Goal: Task Accomplishment & Management: Manage account settings

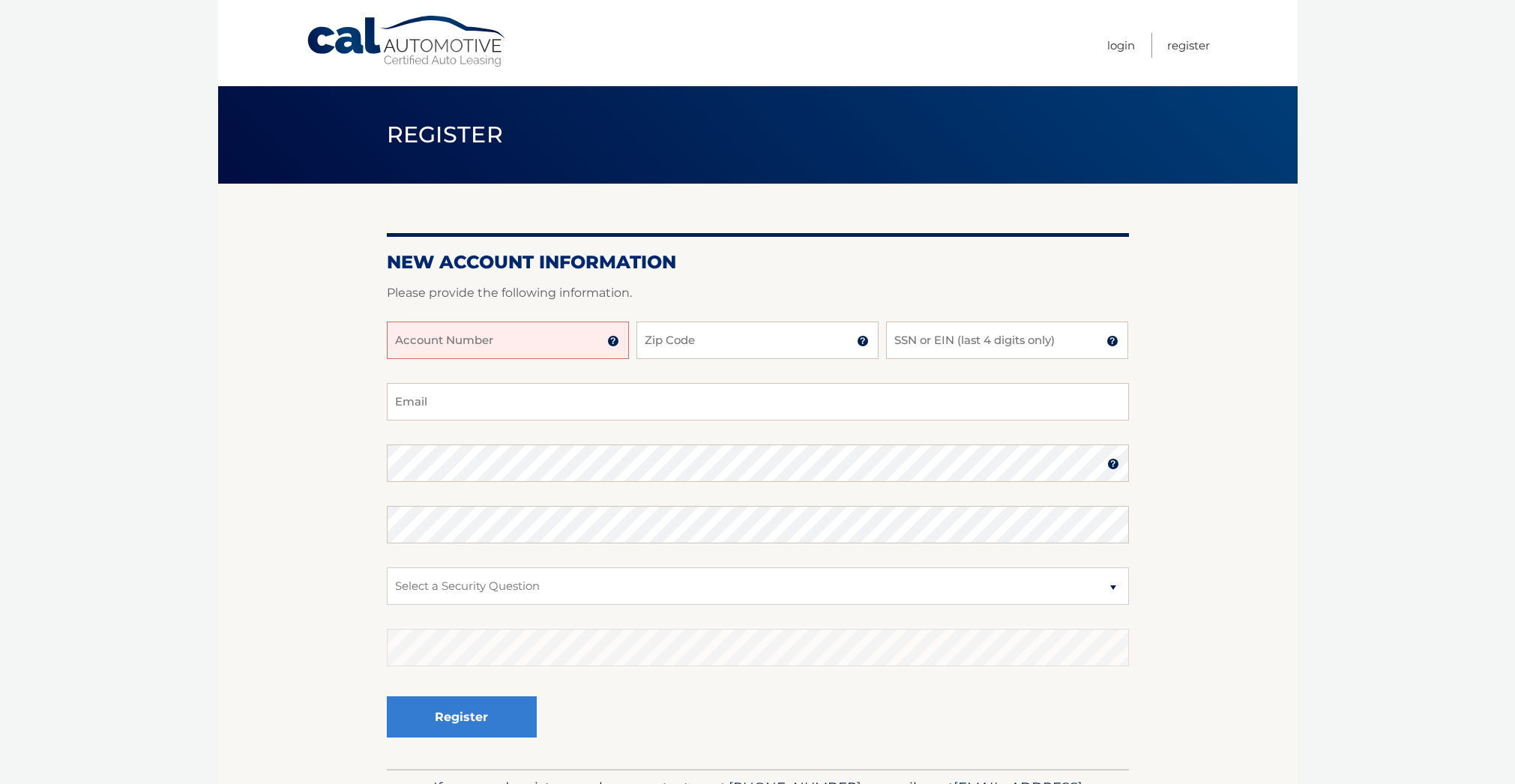
click at [574, 344] on input "Account Number" at bounding box center [508, 340] width 242 height 38
type input "44456008903"
type input "1"
type input "10536"
click at [934, 340] on input "SSN or EIN (last 4 digits only)" at bounding box center [1007, 340] width 242 height 38
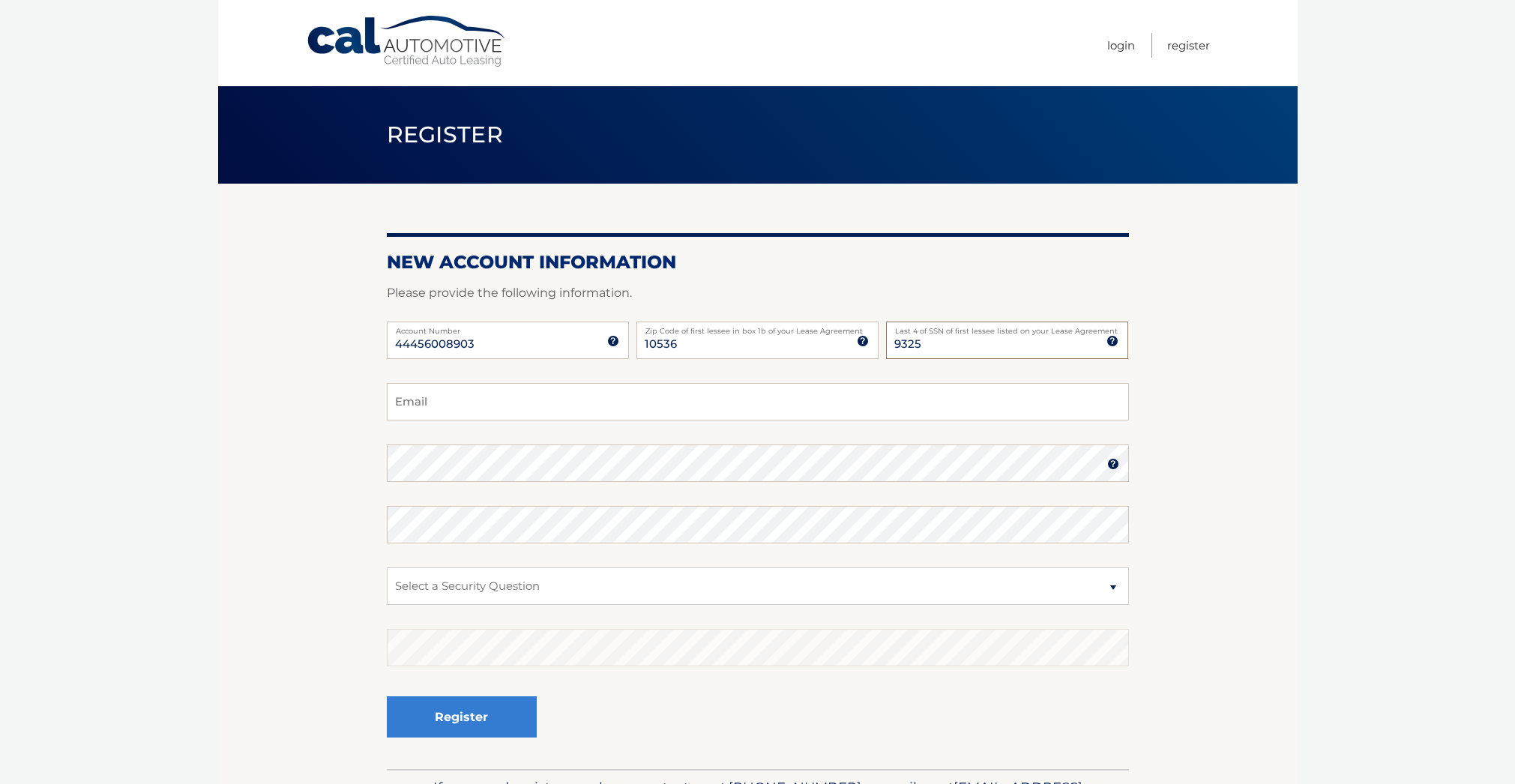
type input "9325"
type input "williamrotko@gmail.com"
select select "1"
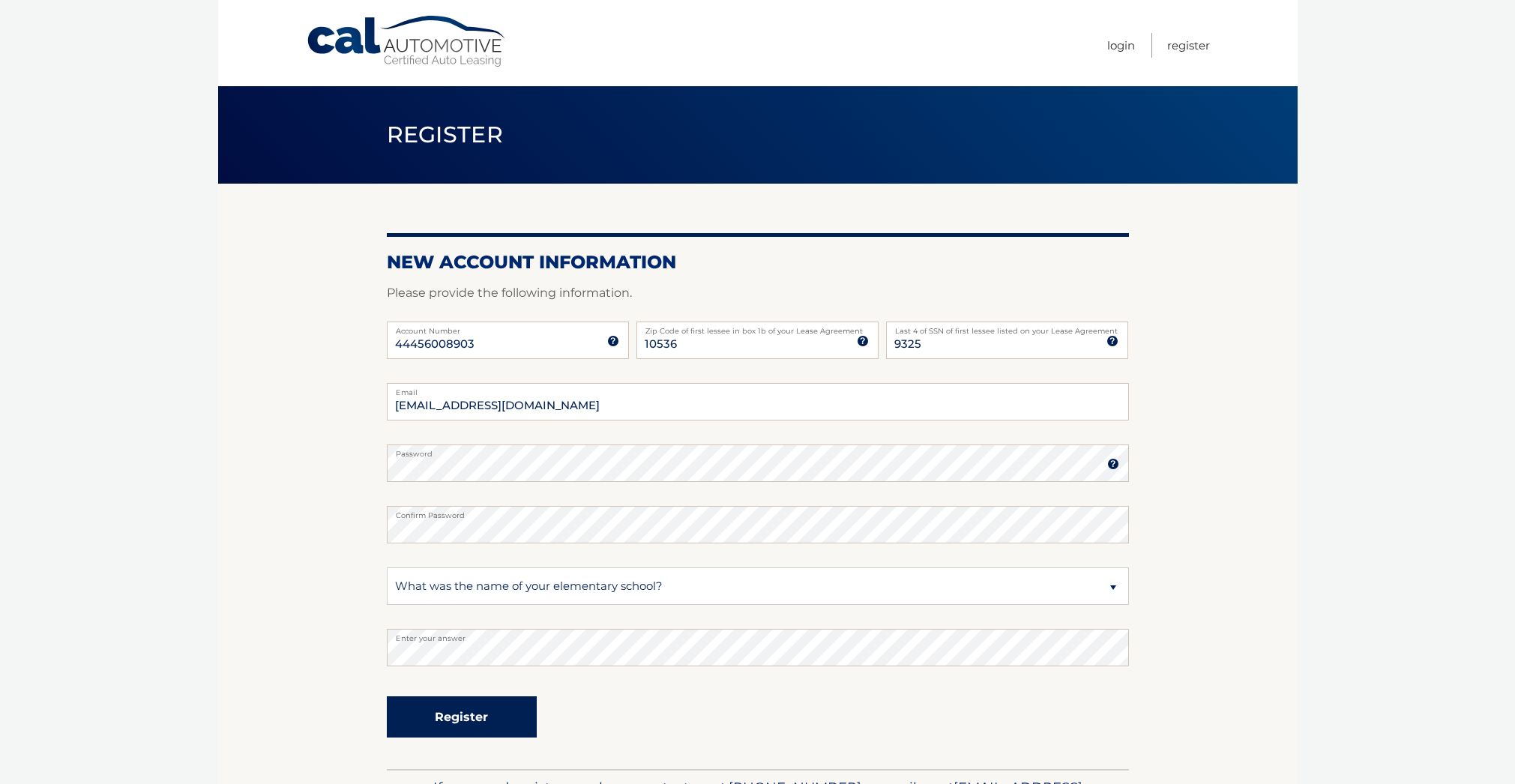
click at [445, 713] on button "Register" at bounding box center [461, 716] width 150 height 41
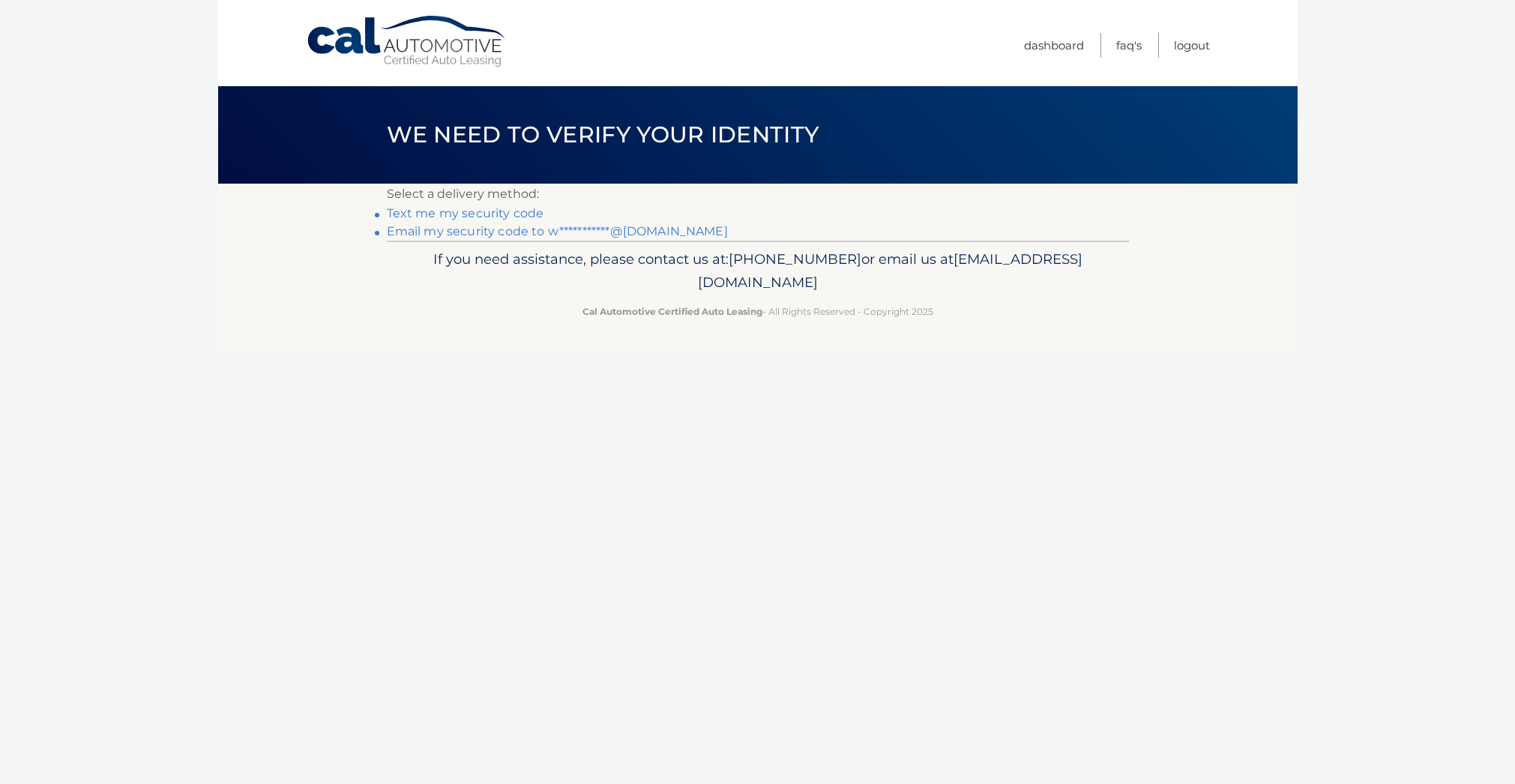
click at [514, 227] on link "**********" at bounding box center [557, 231] width 341 height 14
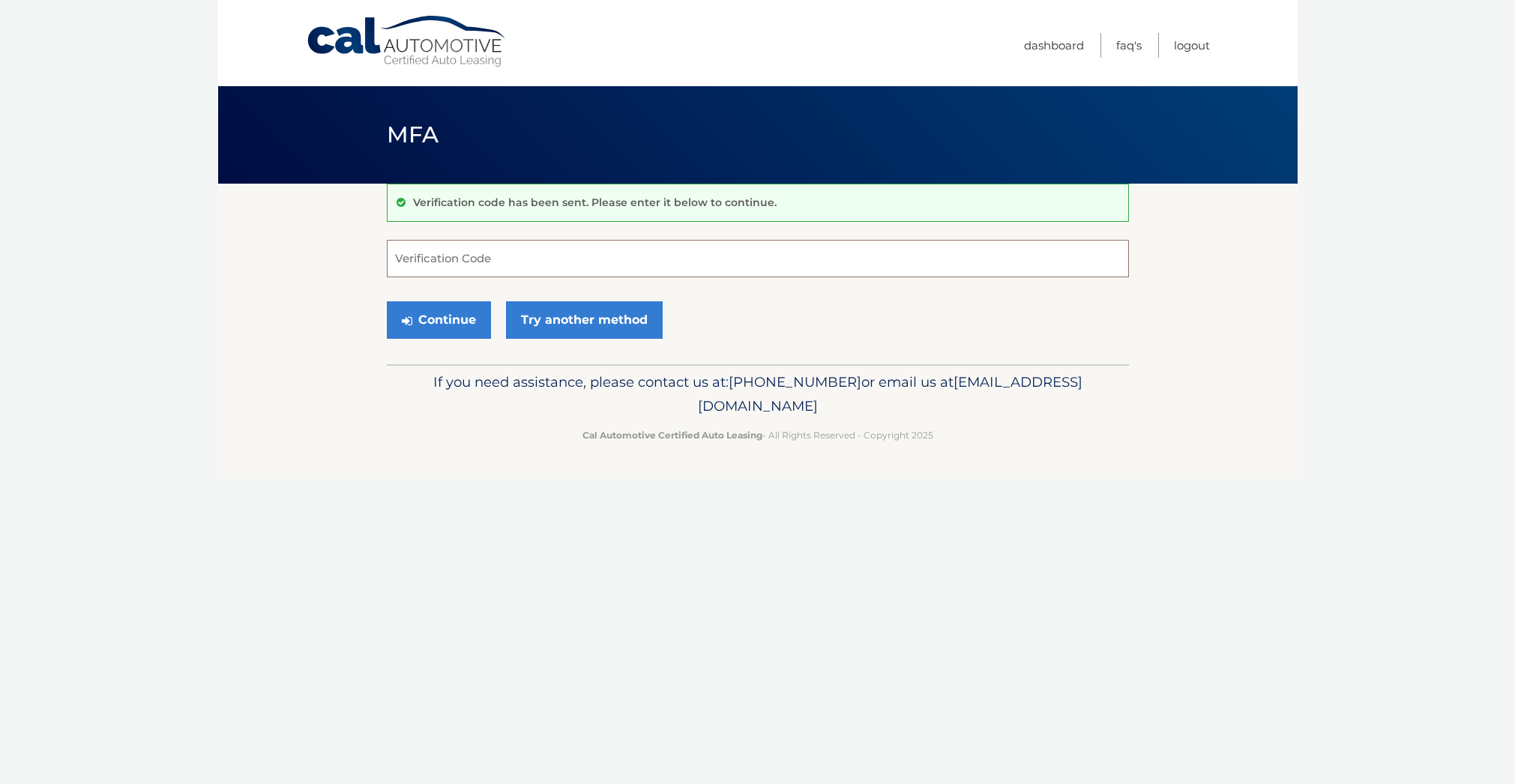
click at [501, 250] on input "Verification Code" at bounding box center [758, 258] width 743 height 38
type input "990112"
click at [438, 319] on button "Continue" at bounding box center [438, 321] width 105 height 38
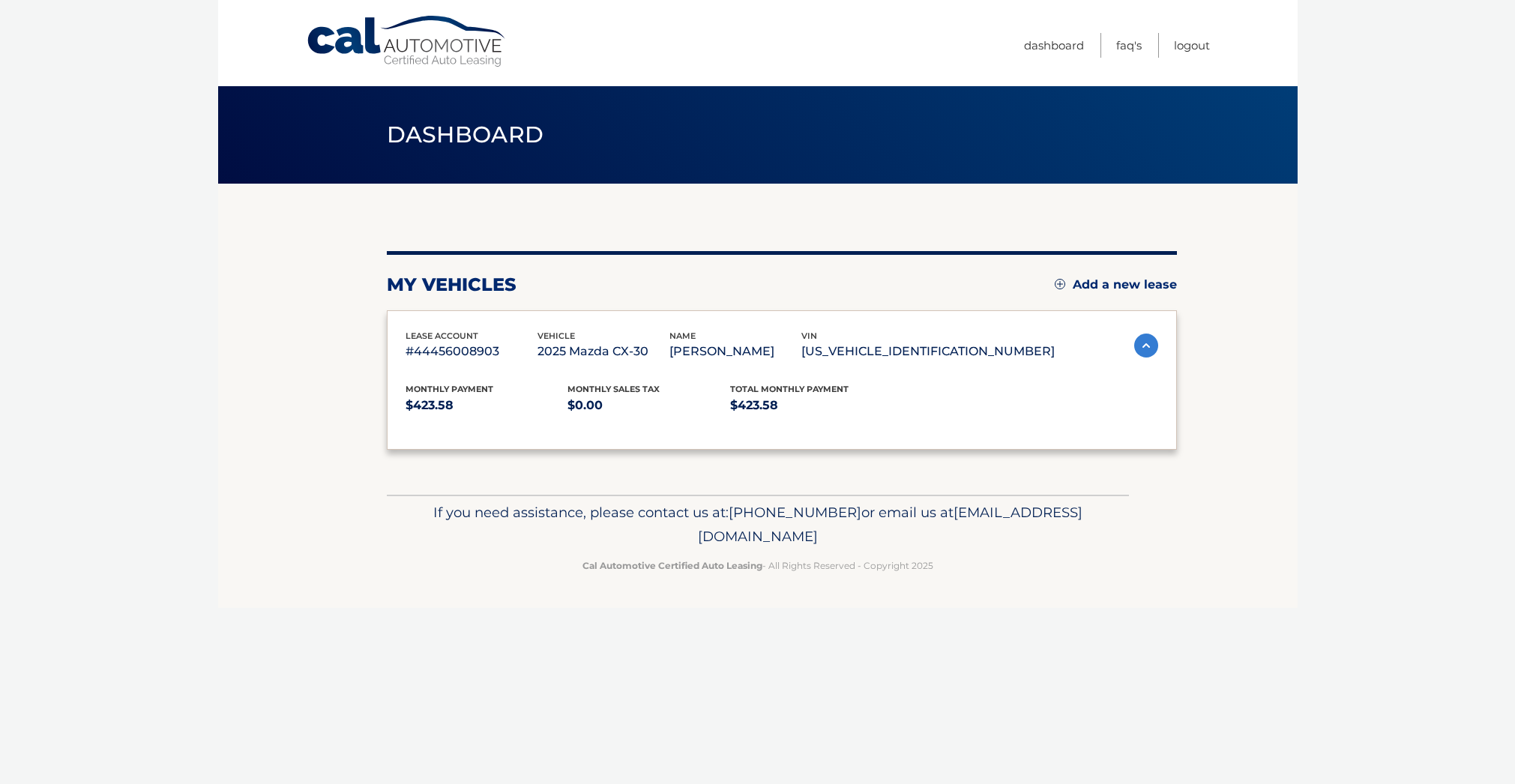
click at [449, 320] on div "lease account #44456008903 vehicle 2025 Mazda CX-30 name [PERSON_NAME] vin [US_…" at bounding box center [782, 379] width 791 height 139
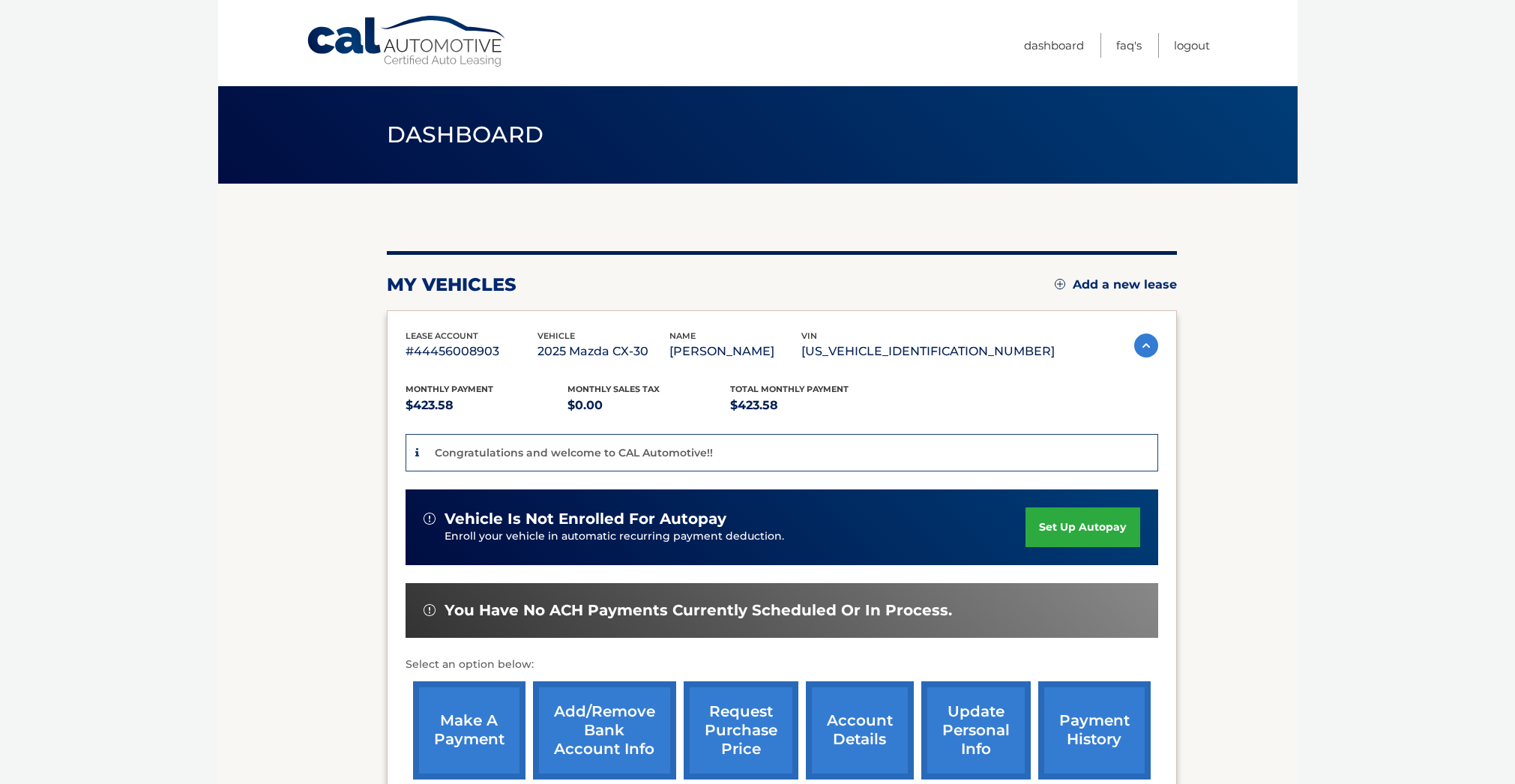
click at [1042, 533] on link "set up autopay" at bounding box center [1082, 527] width 114 height 40
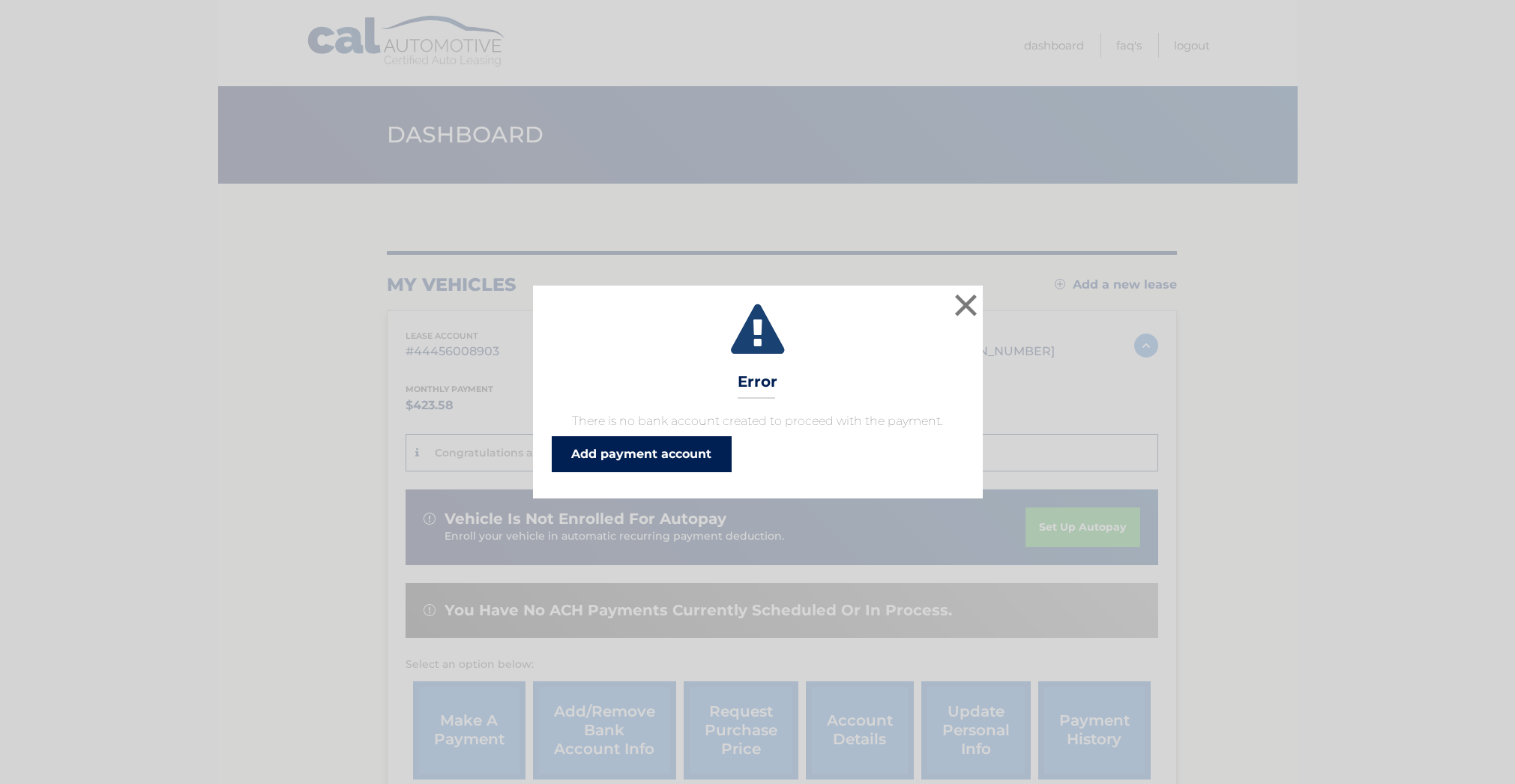
click at [681, 460] on link "Add payment account" at bounding box center [641, 454] width 180 height 36
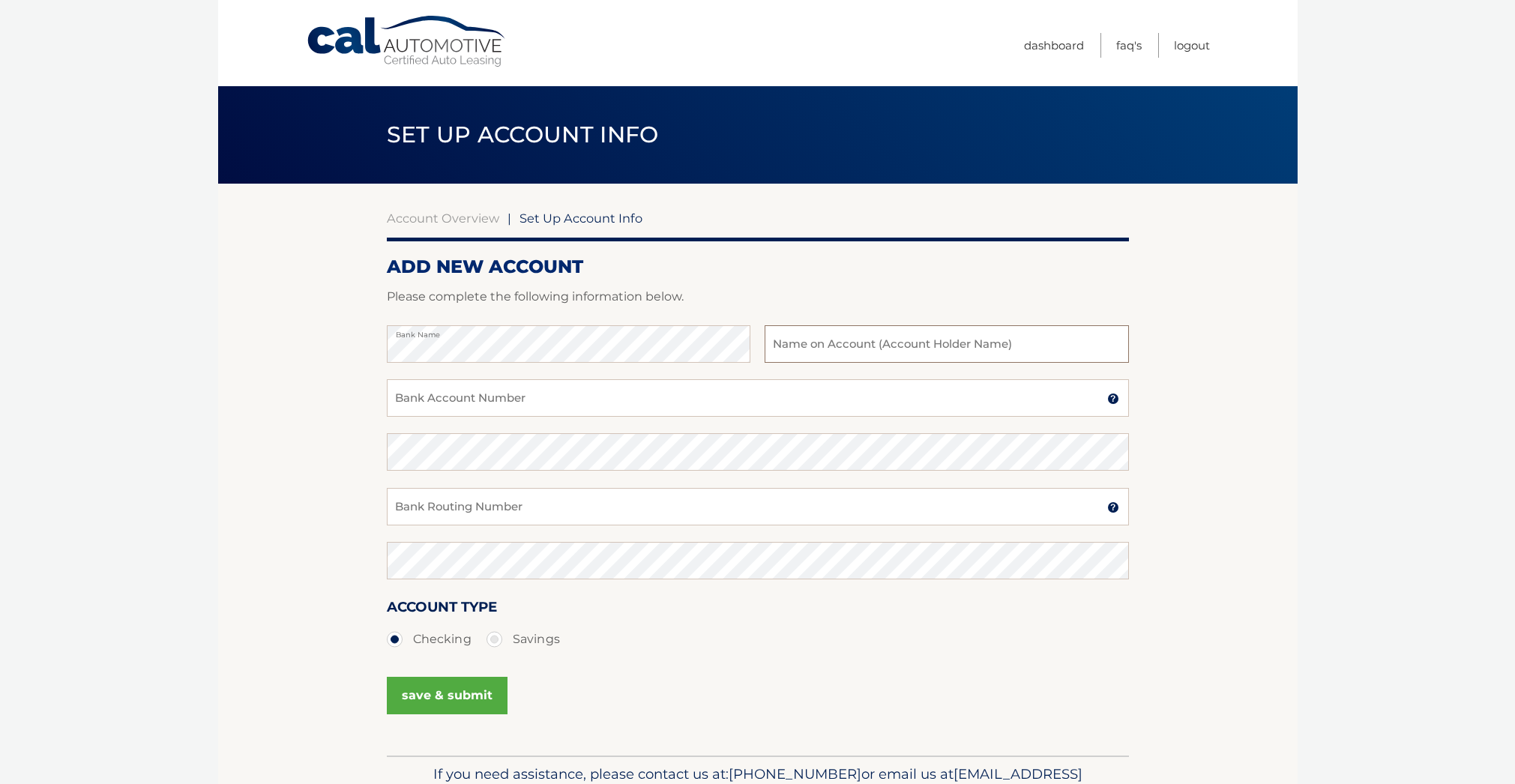
click at [832, 344] on input "text" at bounding box center [946, 344] width 364 height 38
type input "[PERSON_NAME]"
click at [699, 396] on input "Bank Account Number" at bounding box center [758, 398] width 743 height 38
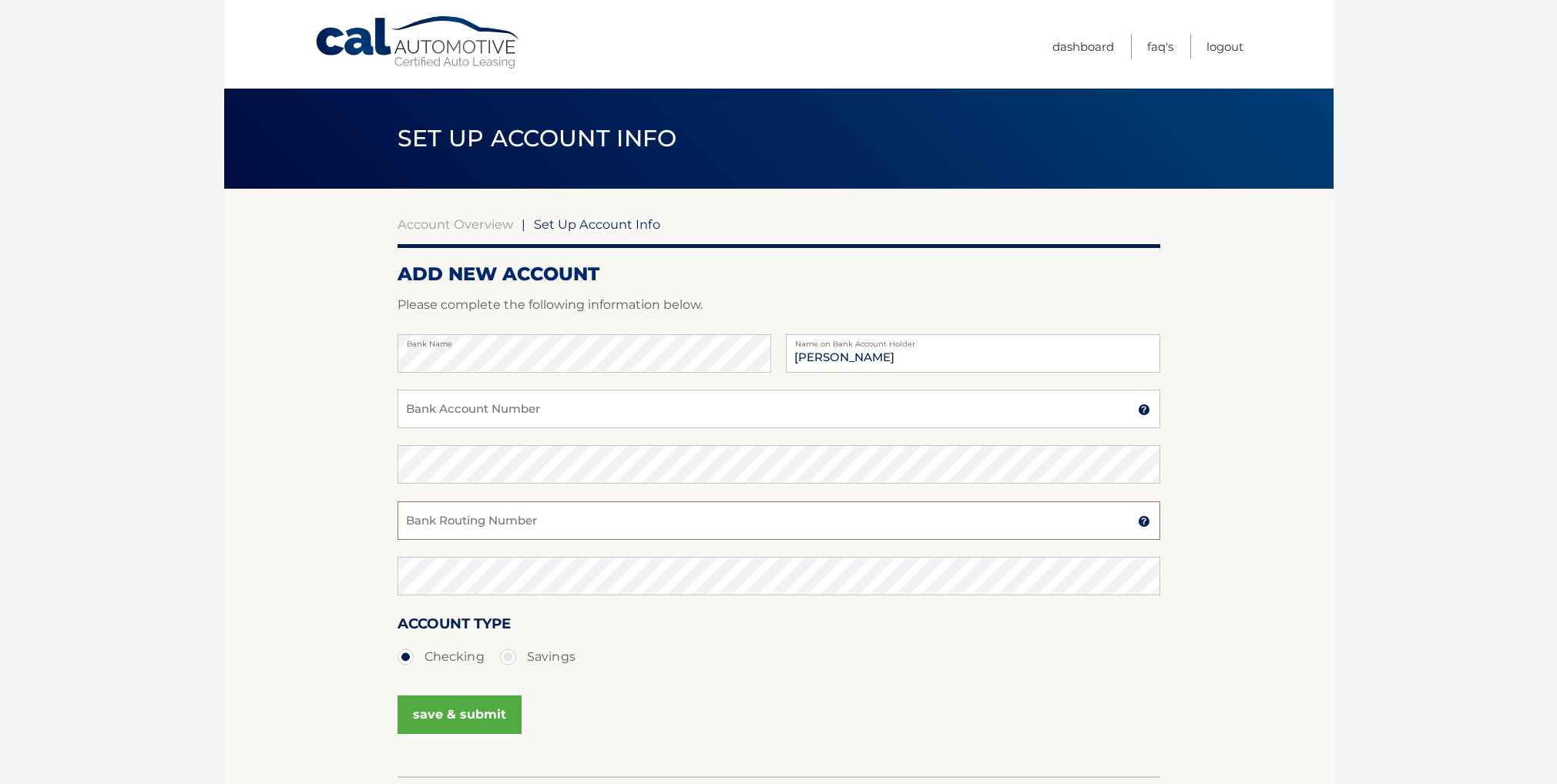
click at [473, 517] on input "Bank Routing Number" at bounding box center [778, 521] width 763 height 39
paste input "322271627"
type input "322271627"
click at [470, 405] on input "Bank Account Number" at bounding box center [778, 409] width 763 height 39
paste input "333168356"
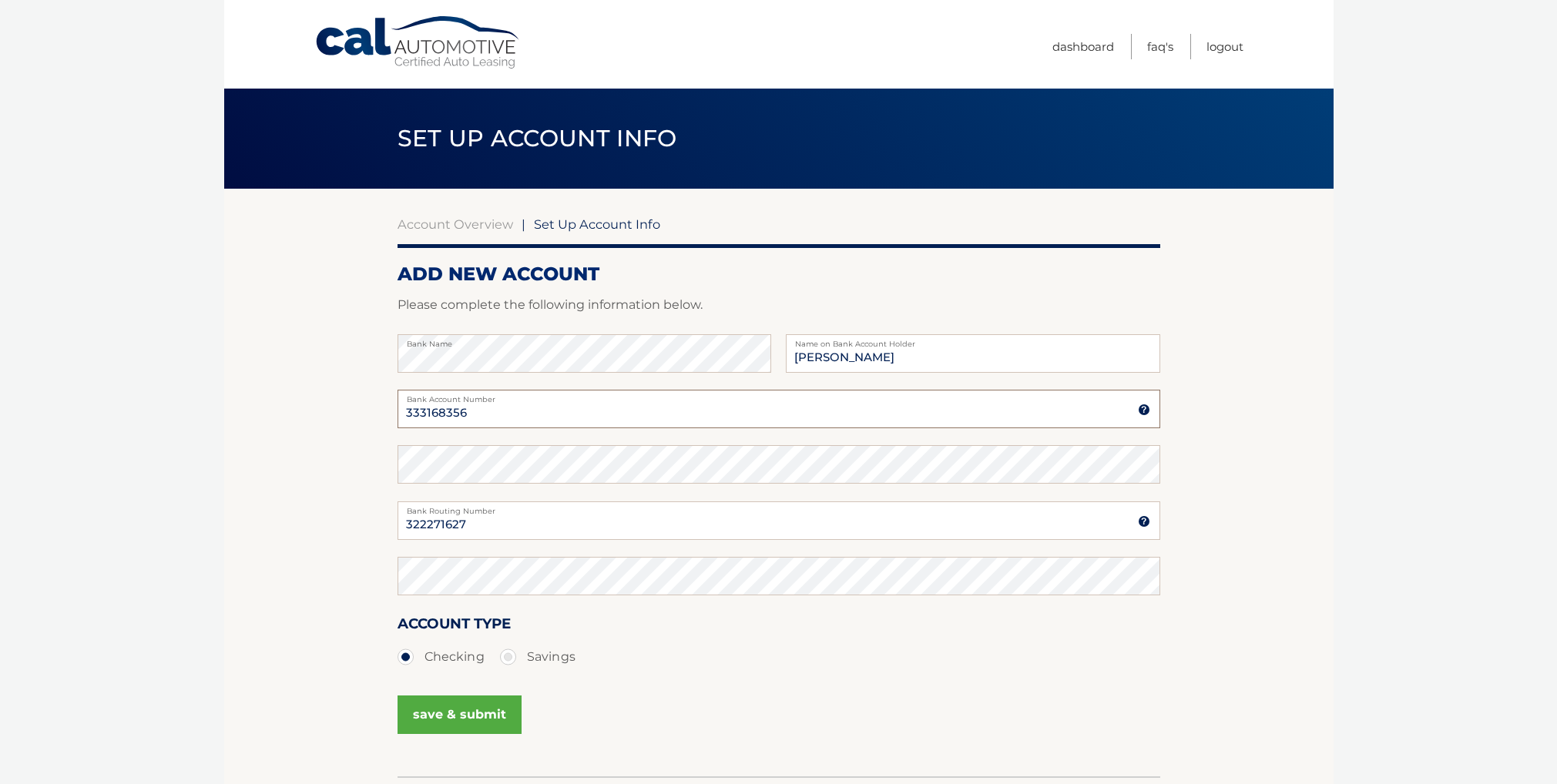
type input "333168356"
click at [484, 707] on button "save & submit" at bounding box center [460, 715] width 124 height 39
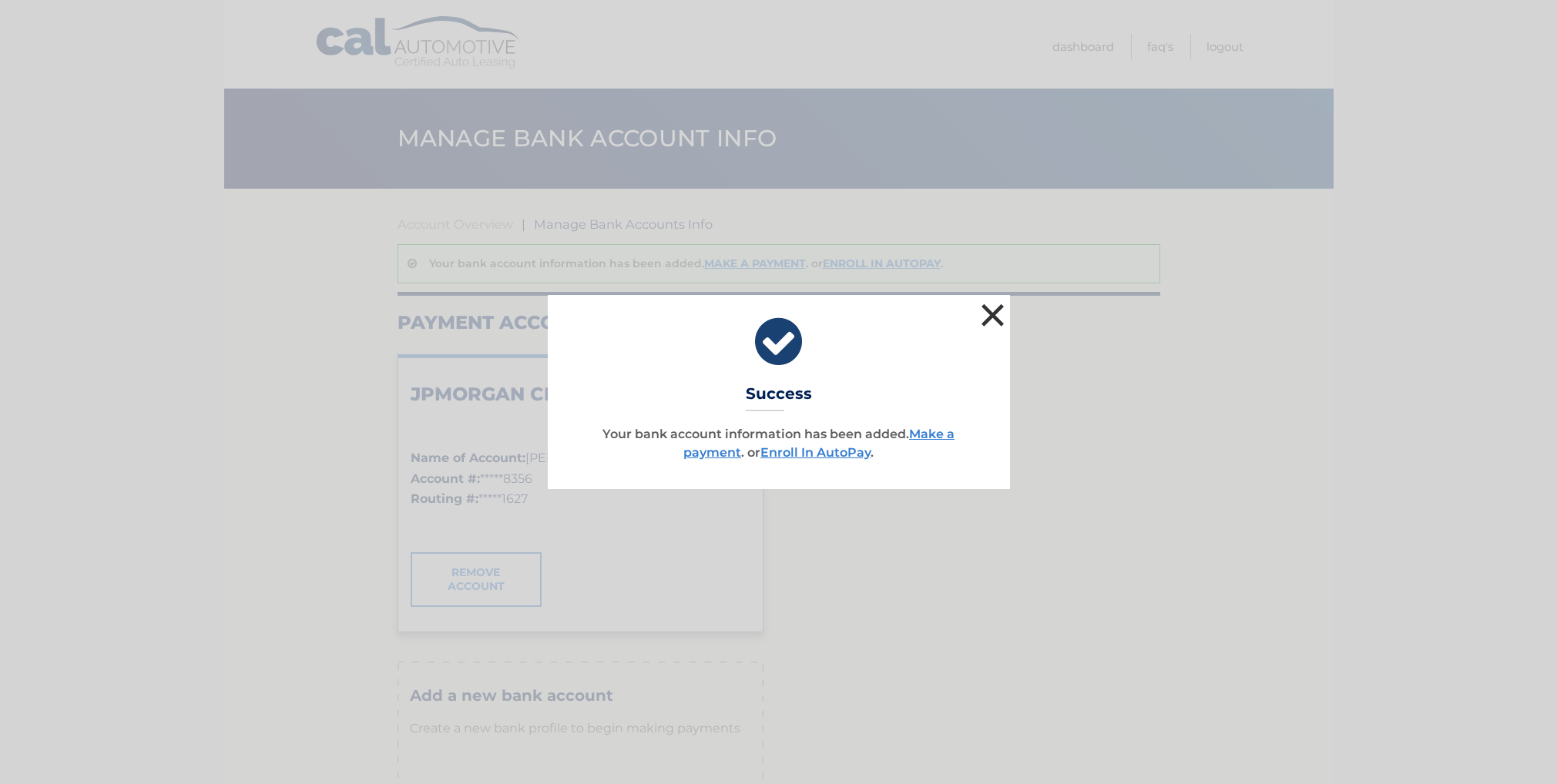
click at [993, 316] on button "×" at bounding box center [993, 315] width 31 height 31
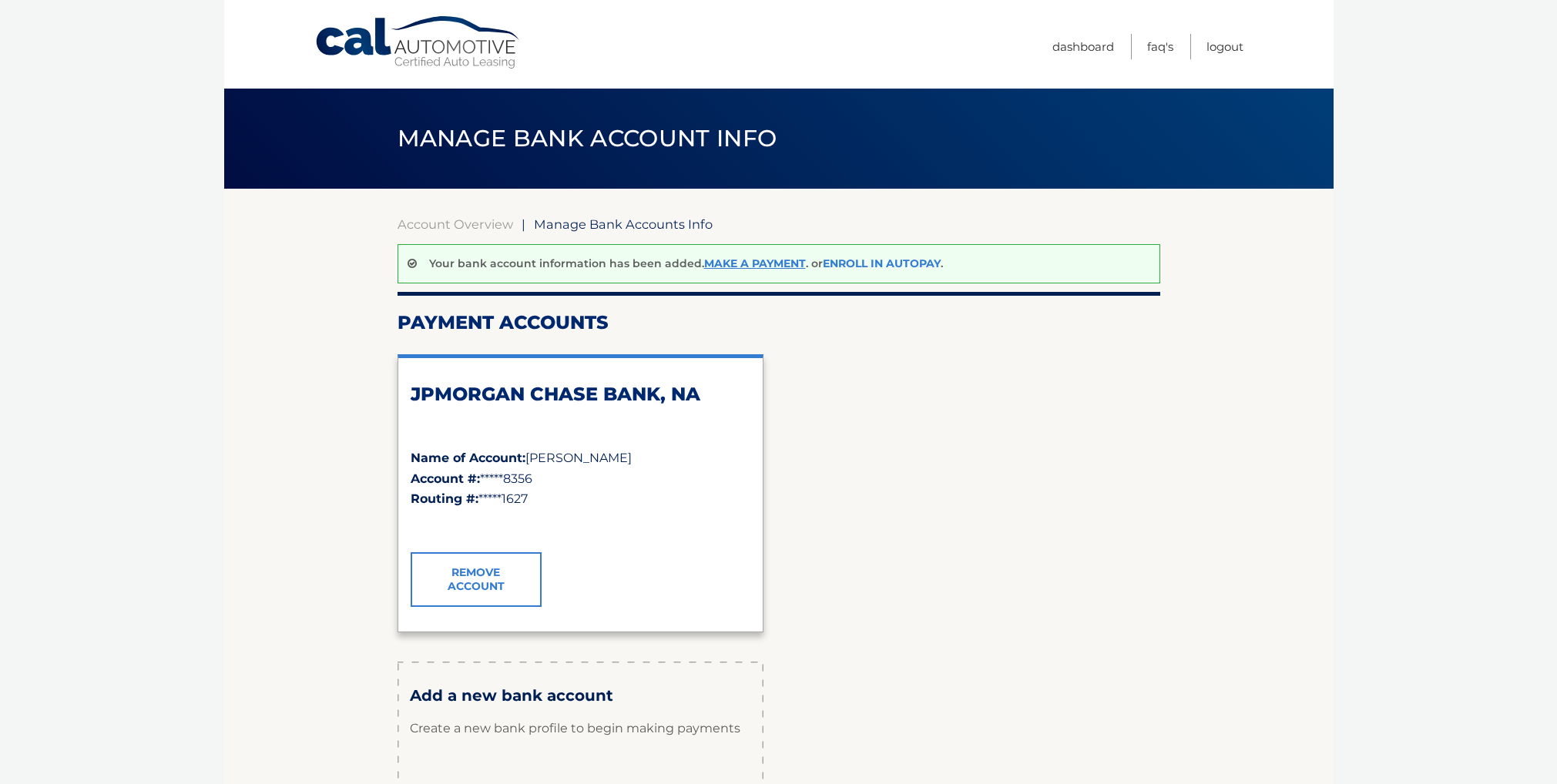
click at [850, 262] on link "Enroll In AutoPay" at bounding box center [882, 263] width 118 height 14
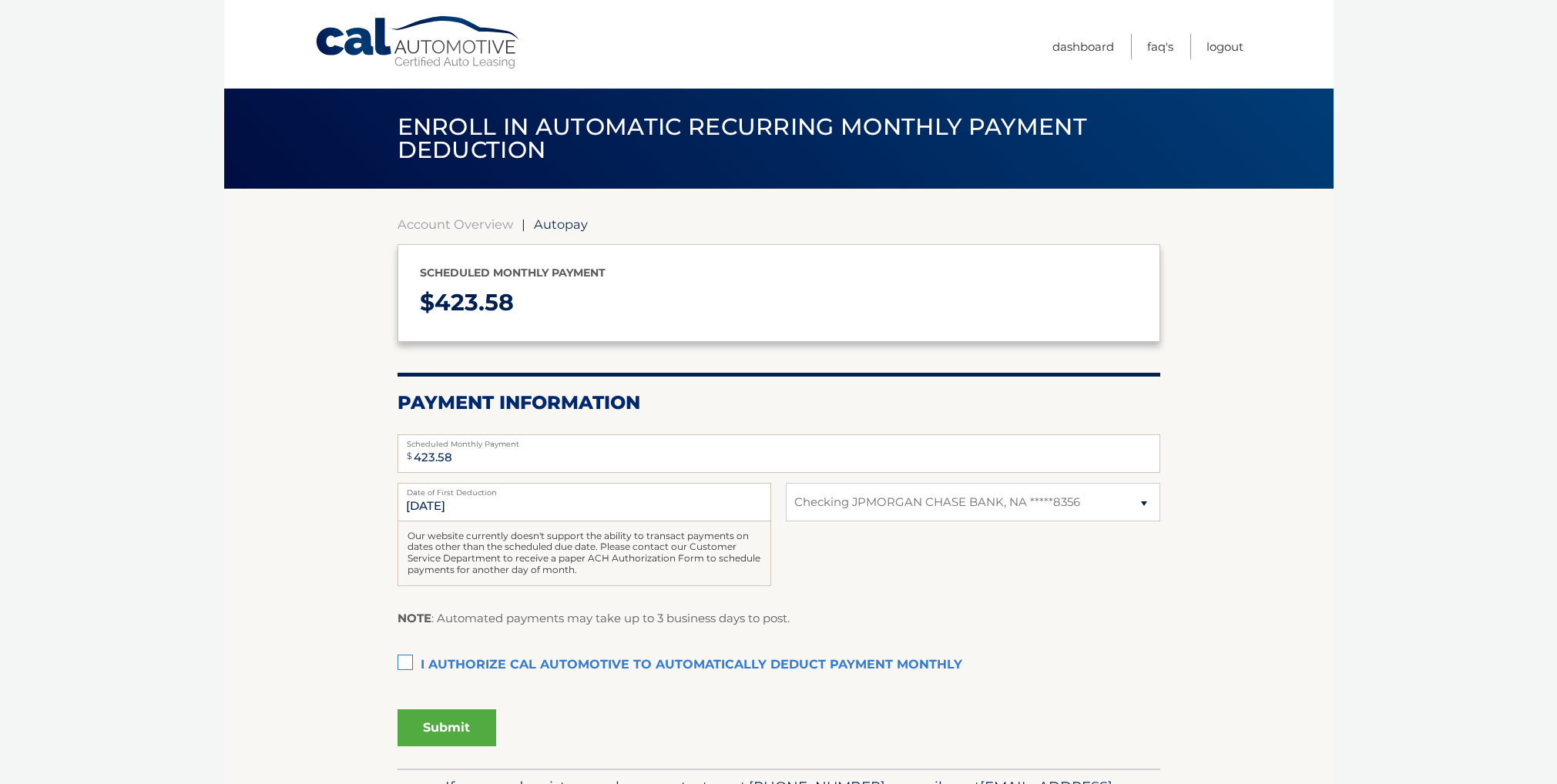
select select "ZTFlY2MwZDctZWRlYy00M2FkLWI3NmEtNDkyNjM4YzkxNjY0"
click at [405, 658] on label "I authorize cal automotive to automatically deduct payment monthly This checkbo…" at bounding box center [778, 665] width 763 height 31
click at [0, 0] on input "I authorize cal automotive to automatically deduct payment monthly This checkbo…" at bounding box center [0, 0] width 0 height 0
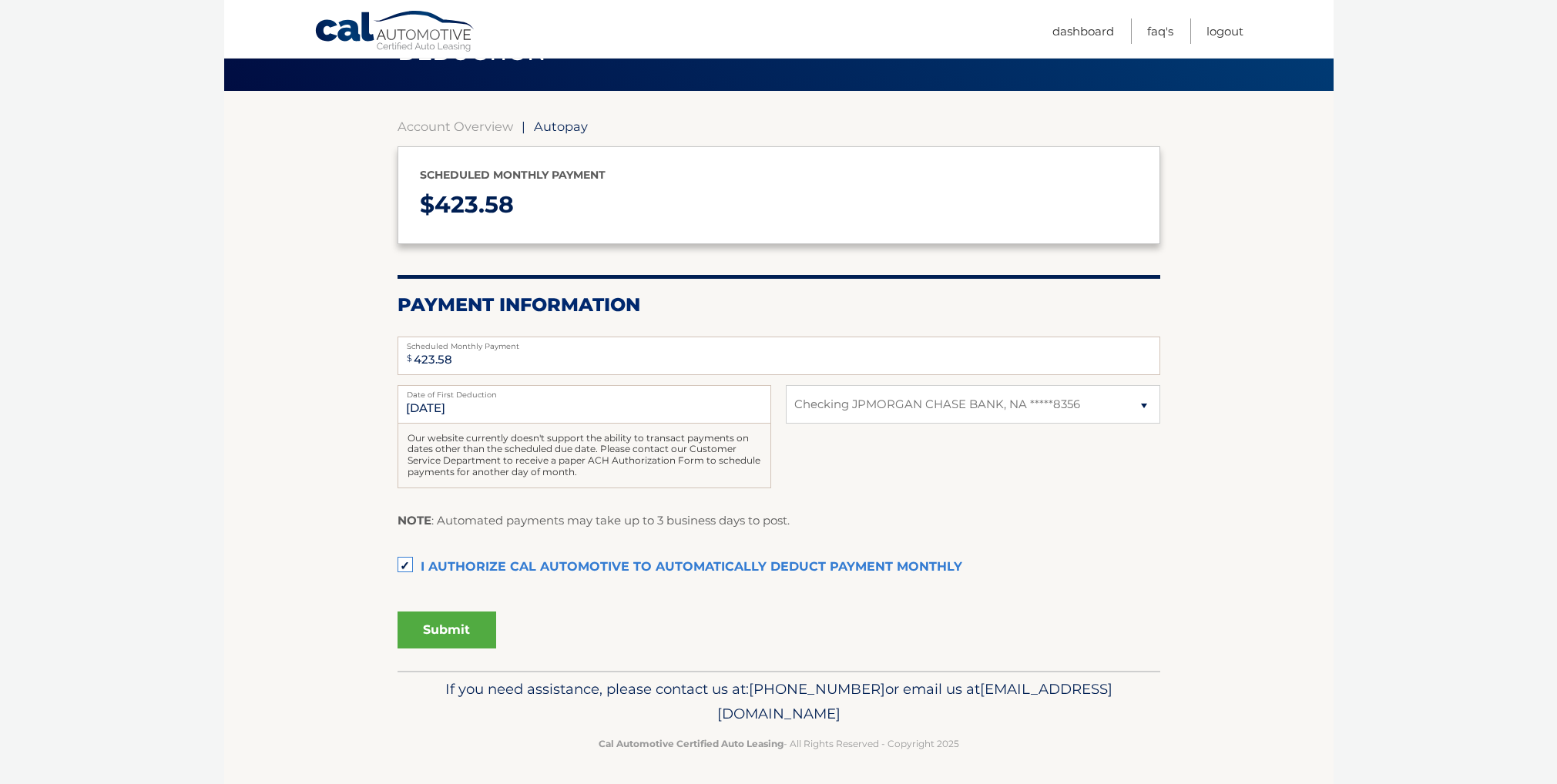
scroll to position [96, 0]
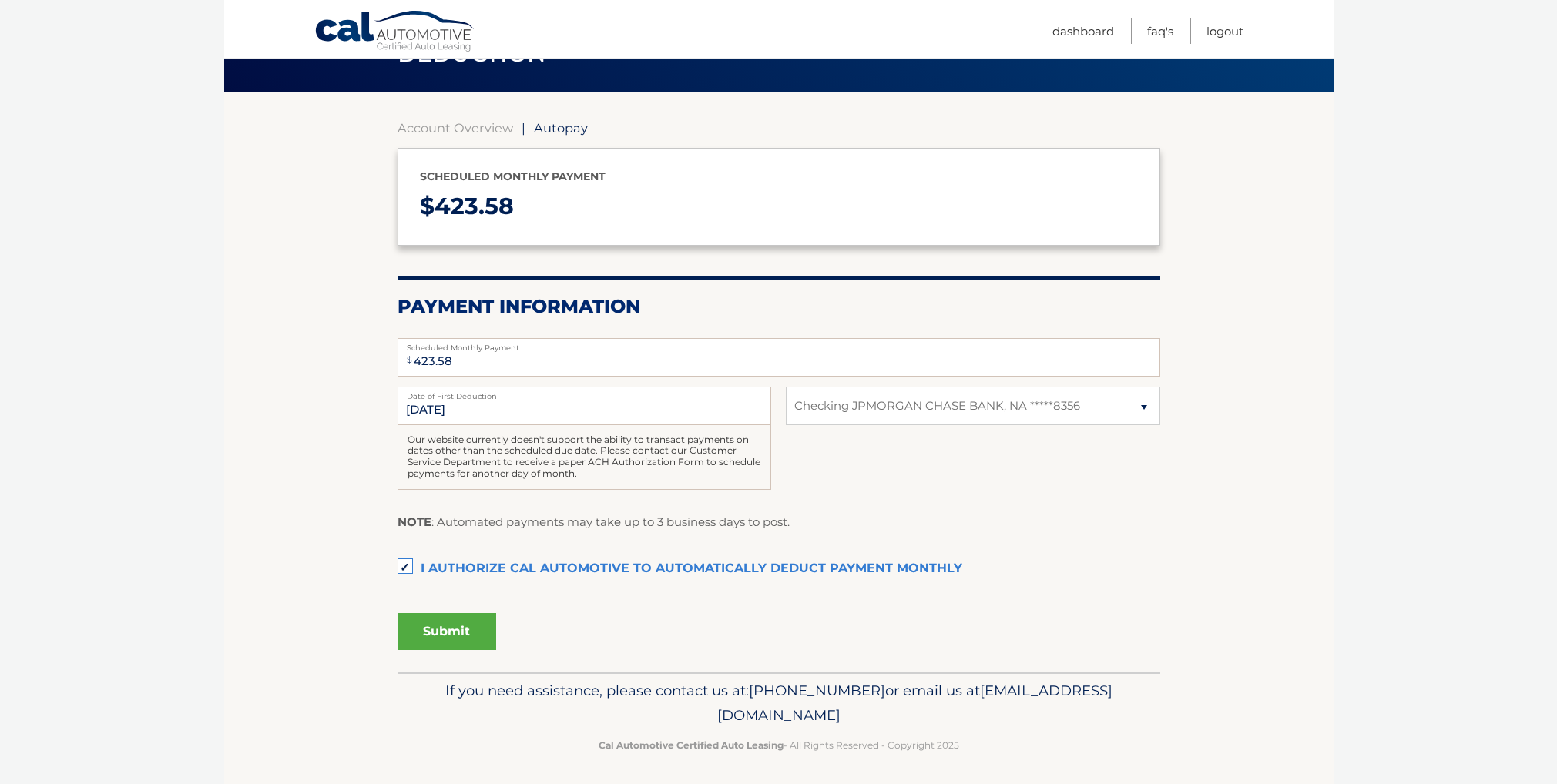
click at [451, 634] on button "Submit" at bounding box center [447, 632] width 99 height 37
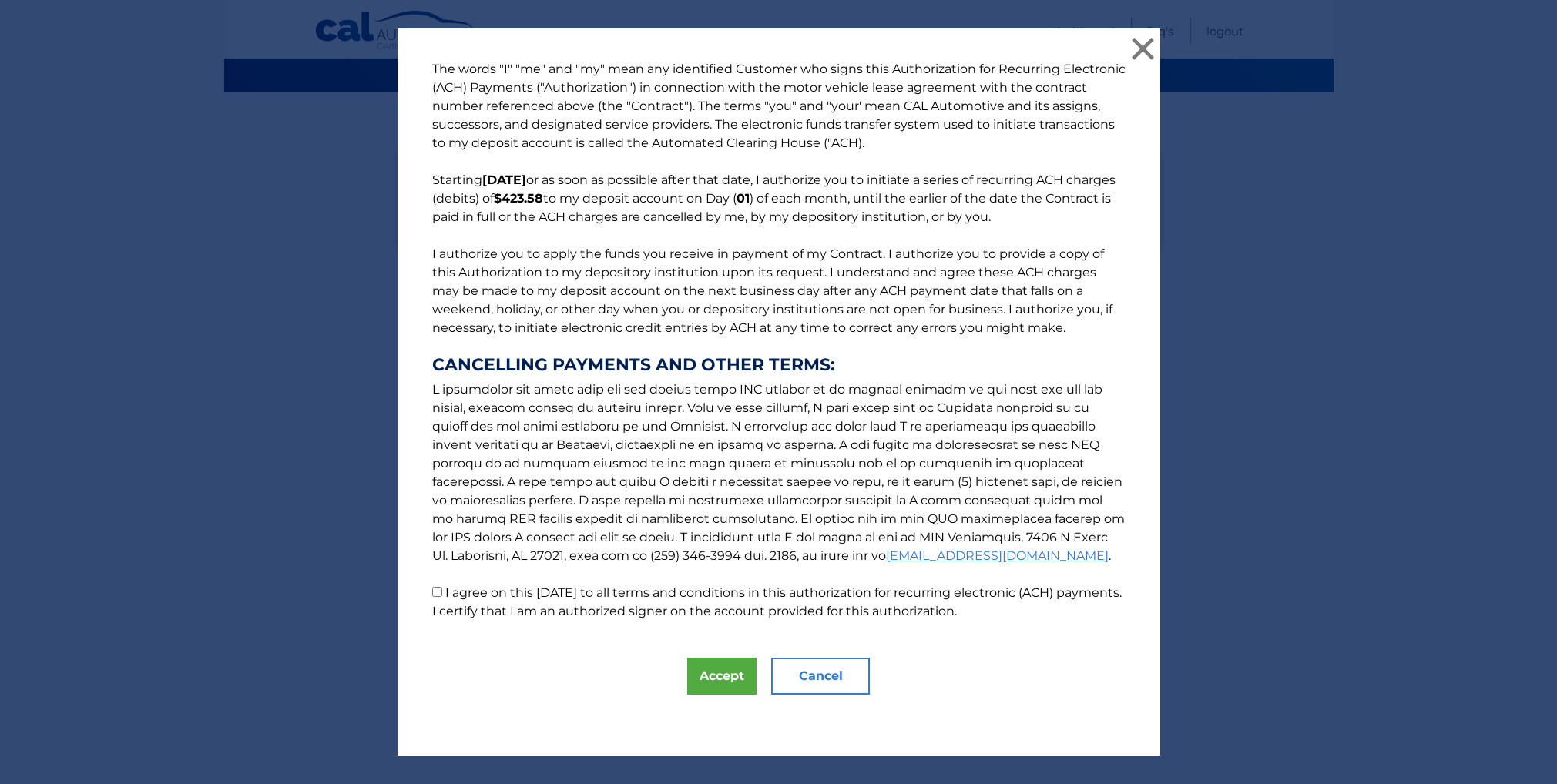
click at [447, 597] on label "I agree on this [DATE] to all terms and conditions in this authorization for re…" at bounding box center [777, 602] width 690 height 33
click at [443, 597] on input "I agree on this [DATE] to all terms and conditions in this authorization for re…" at bounding box center [437, 592] width 10 height 10
checkbox input "true"
click at [695, 674] on button "Accept" at bounding box center [722, 677] width 69 height 37
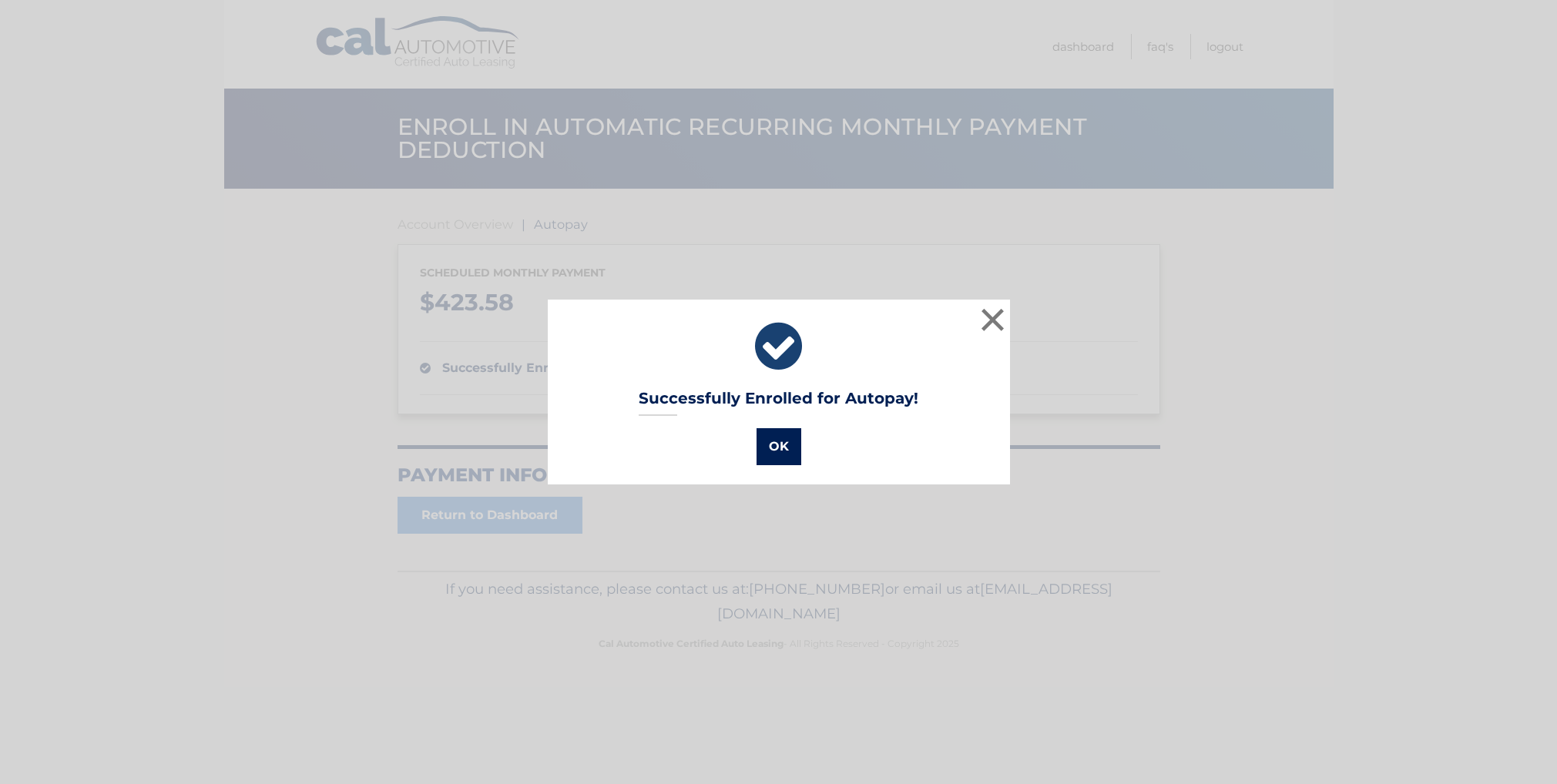
click at [792, 449] on button "OK" at bounding box center [778, 447] width 44 height 37
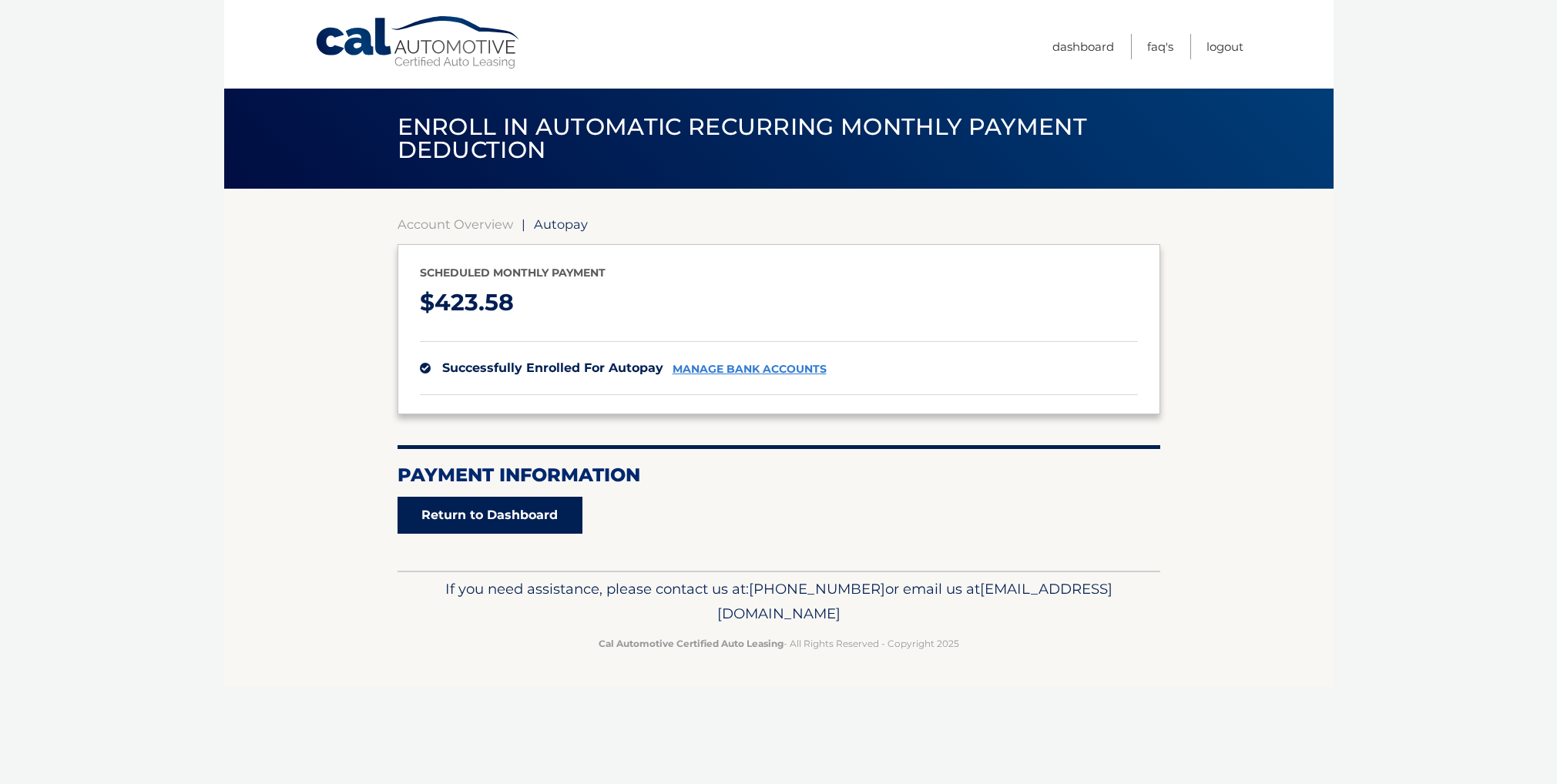
click at [541, 519] on link "Return to Dashboard" at bounding box center [489, 515] width 185 height 37
